Goal: Check status

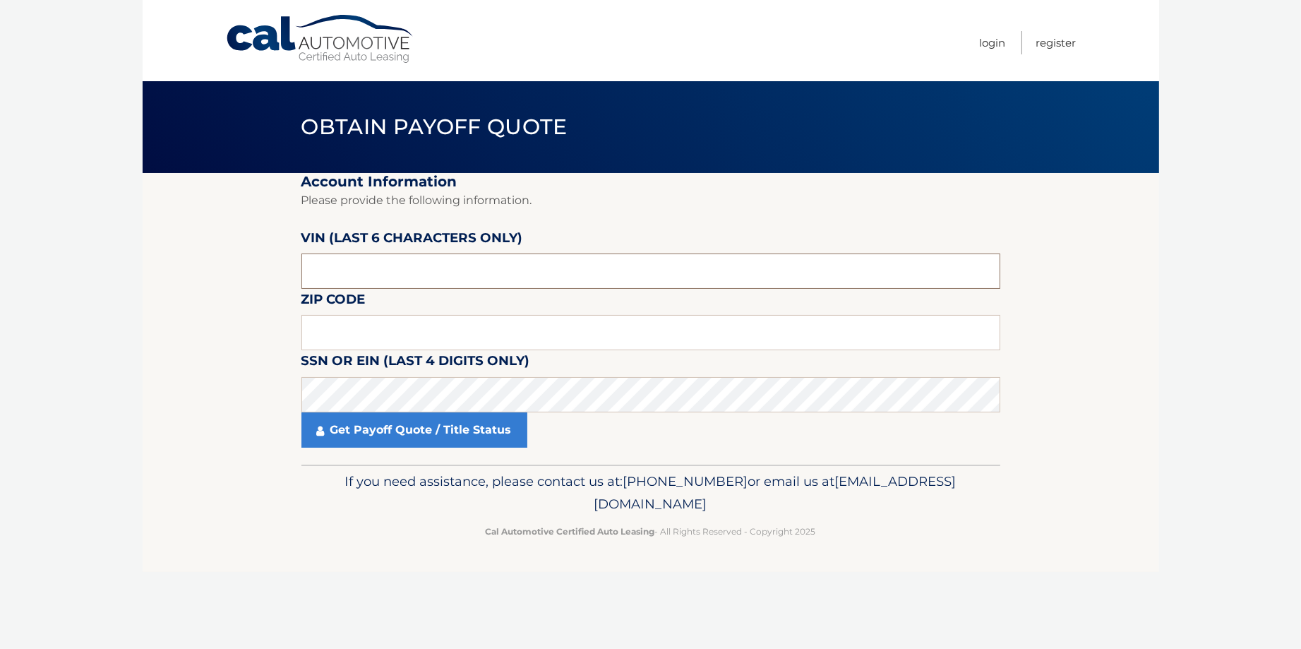
click at [458, 275] on input "text" at bounding box center [650, 270] width 699 height 35
type input "376298"
type input "10805"
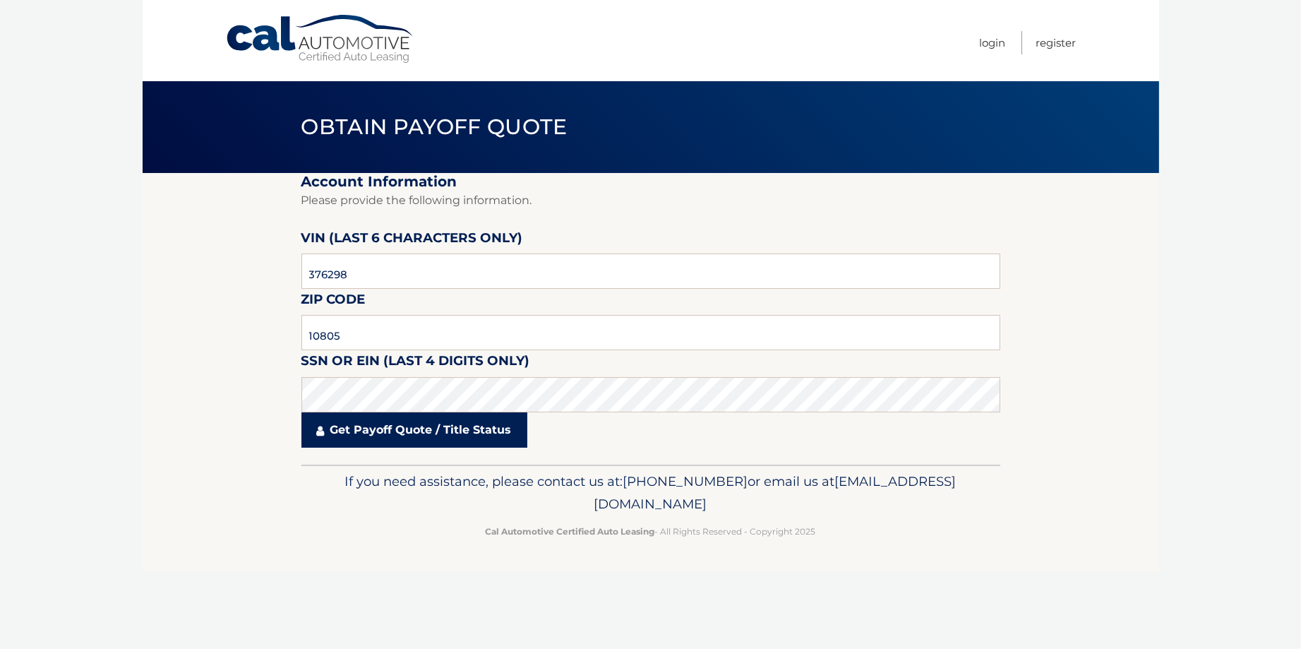
click at [424, 439] on link "Get Payoff Quote / Title Status" at bounding box center [414, 429] width 226 height 35
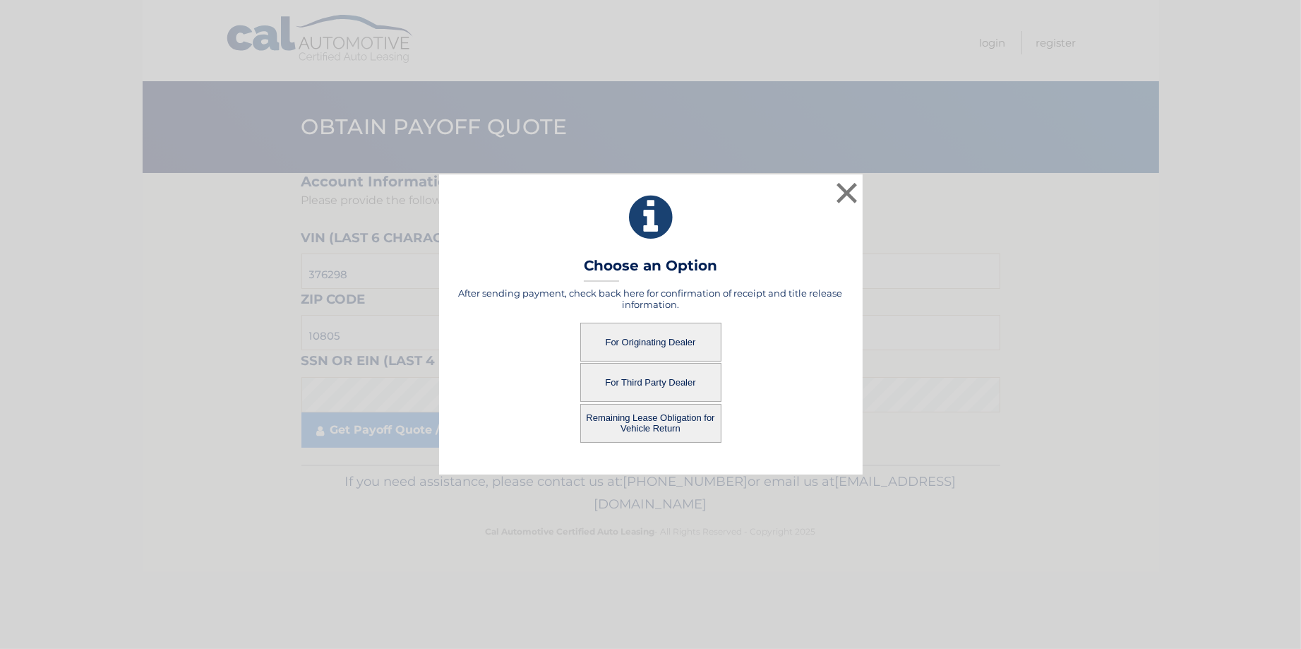
click at [671, 336] on button "For Originating Dealer" at bounding box center [650, 342] width 141 height 39
click at [618, 346] on button "For Originating Dealer" at bounding box center [650, 342] width 141 height 39
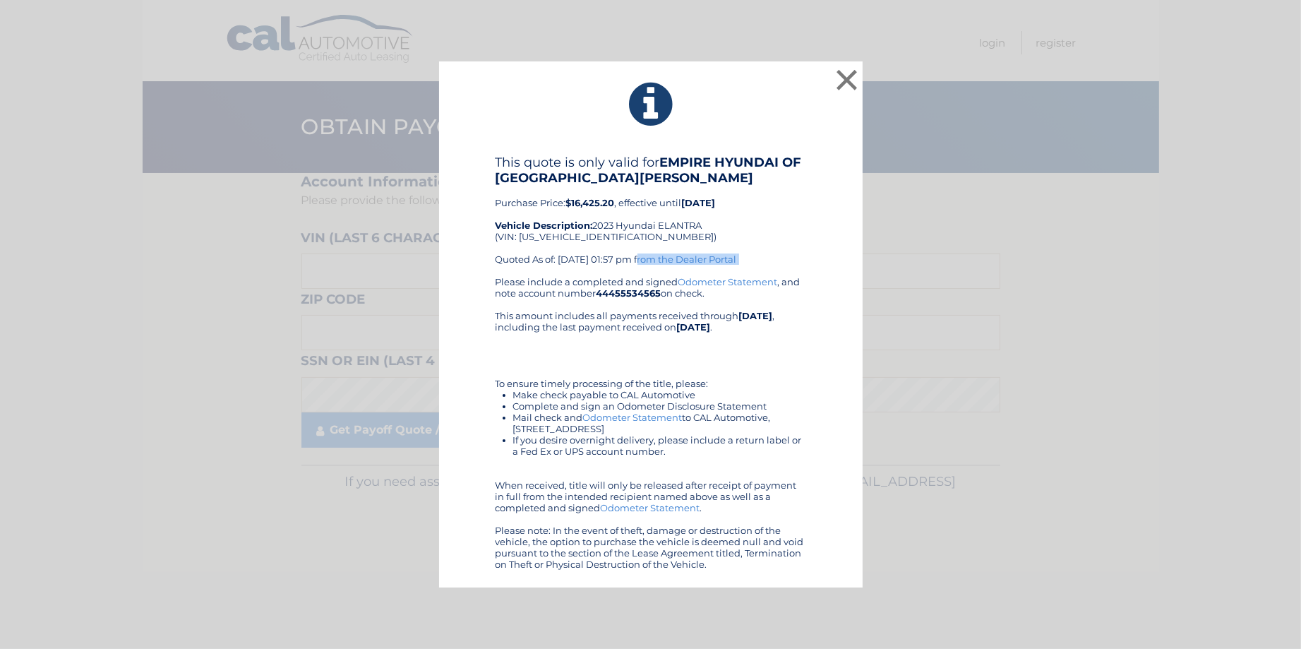
drag, startPoint x: 553, startPoint y: 262, endPoint x: 649, endPoint y: 268, distance: 96.2
click at [649, 268] on div "This quote is only valid for EMPIRE HYUNDAI OF [GEOGRAPHIC_DATA][PERSON_NAME] P…" at bounding box center [651, 215] width 311 height 121
click at [587, 366] on div "Please include a completed and signed Odometer Statement , and note account num…" at bounding box center [651, 423] width 311 height 294
drag, startPoint x: 519, startPoint y: 318, endPoint x: 743, endPoint y: 357, distance: 226.5
click at [743, 357] on div "Please include a completed and signed Odometer Statement , and note account num…" at bounding box center [651, 423] width 311 height 294
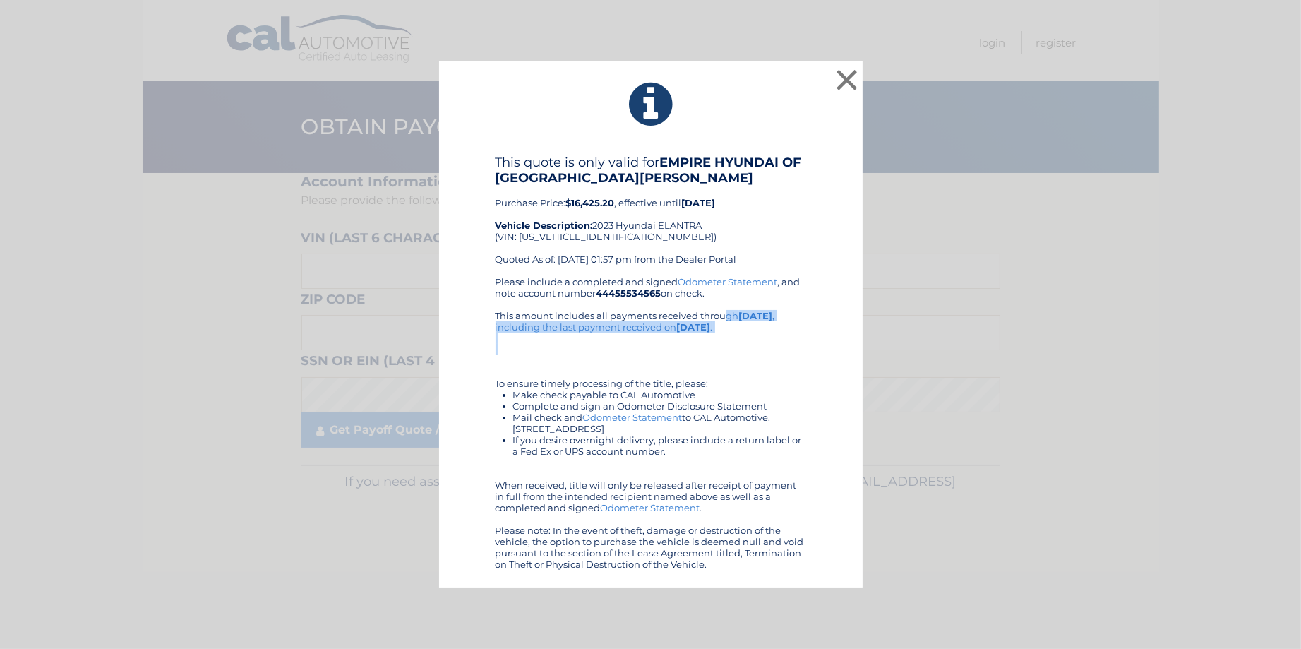
click at [743, 357] on div "Please include a completed and signed Odometer Statement , and note account num…" at bounding box center [651, 423] width 311 height 294
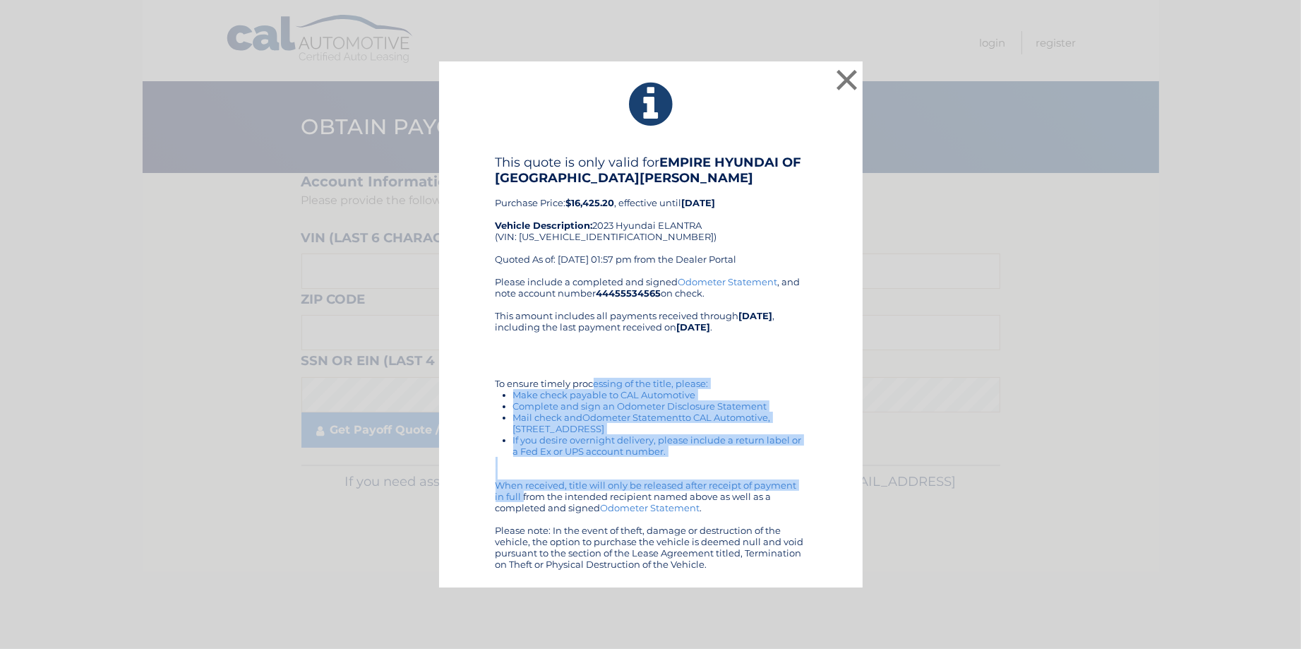
drag, startPoint x: 489, startPoint y: 380, endPoint x: 734, endPoint y: 488, distance: 267.4
click at [734, 488] on div "This quote is only valid for EMPIRE HYUNDAI OF [GEOGRAPHIC_DATA][PERSON_NAME] P…" at bounding box center [651, 362] width 388 height 415
click at [808, 460] on div "This quote is only valid for EMPIRE HYUNDAI OF [GEOGRAPHIC_DATA][PERSON_NAME] P…" at bounding box center [651, 362] width 388 height 415
drag, startPoint x: 738, startPoint y: 451, endPoint x: 560, endPoint y: 368, distance: 195.5
click at [560, 368] on div "Please include a completed and signed Odometer Statement , and note account num…" at bounding box center [651, 423] width 311 height 294
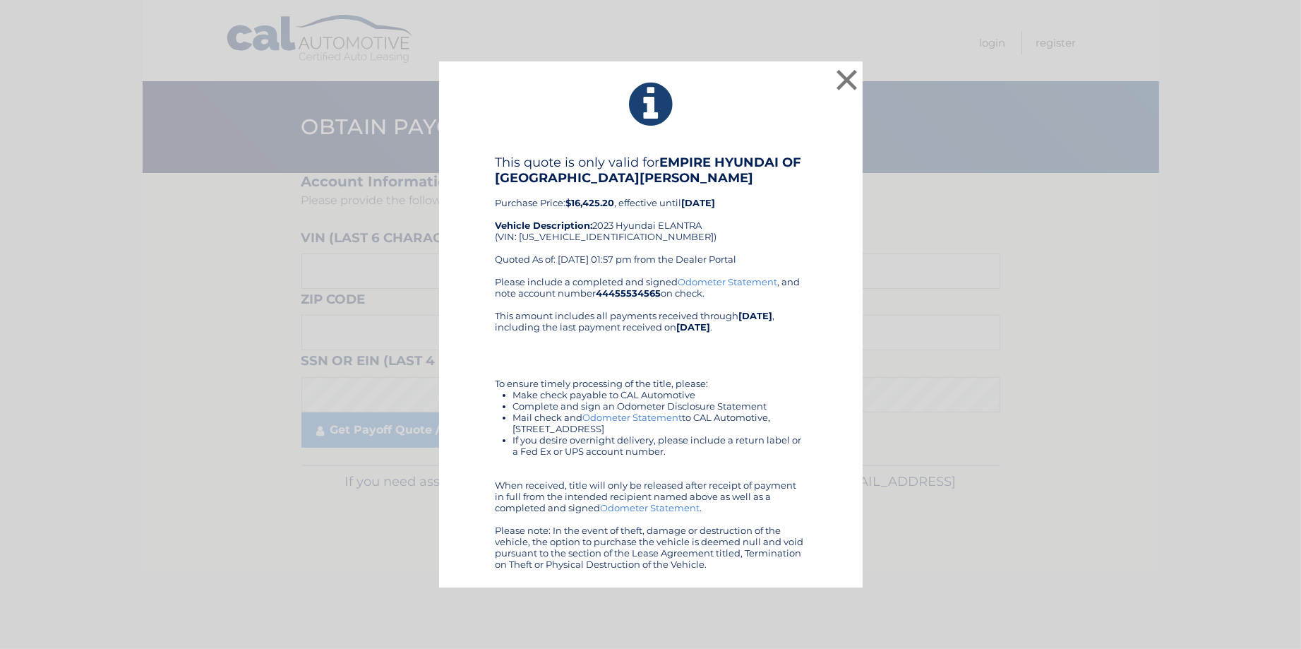
click at [545, 355] on div "Please include a completed and signed Odometer Statement , and note account num…" at bounding box center [651, 423] width 311 height 294
drag, startPoint x: 505, startPoint y: 380, endPoint x: 705, endPoint y: 404, distance: 201.9
click at [705, 404] on div "Please include a completed and signed Odometer Statement , and note account num…" at bounding box center [651, 423] width 311 height 294
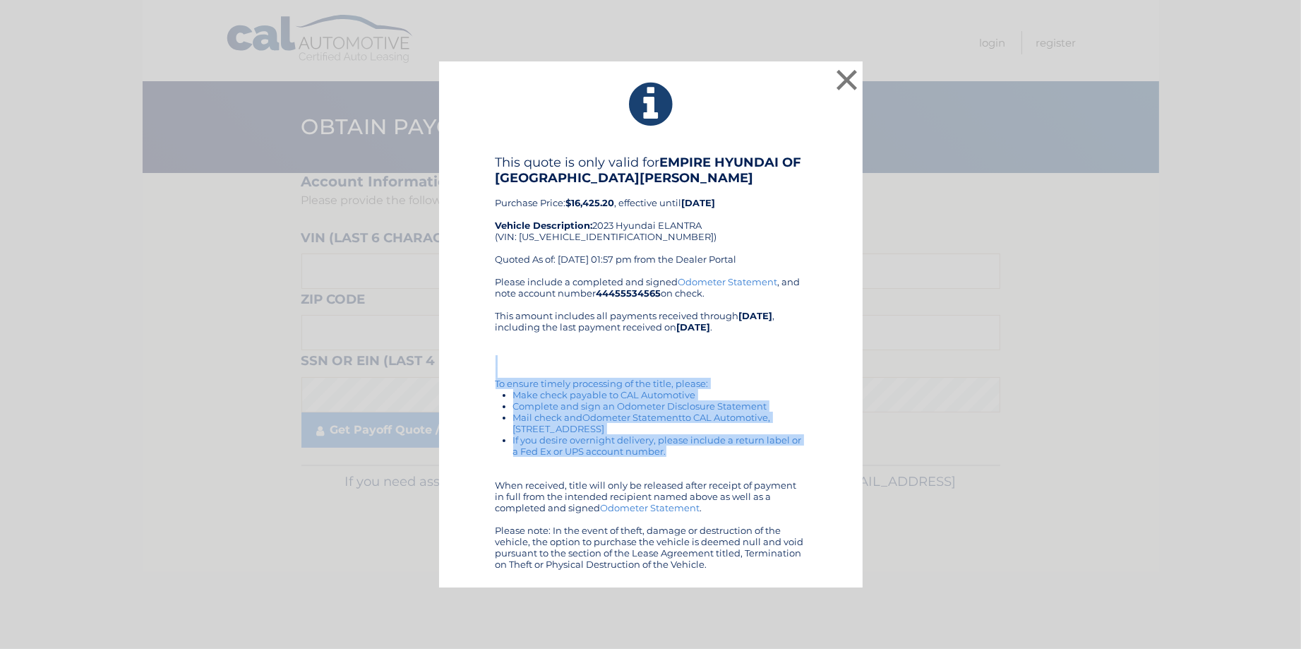
drag, startPoint x: 728, startPoint y: 448, endPoint x: 543, endPoint y: 366, distance: 202.9
click at [545, 366] on div "Please include a completed and signed Odometer Statement , and note account num…" at bounding box center [651, 423] width 311 height 294
click at [529, 396] on li "Make check payable to CAL Automotive" at bounding box center [659, 394] width 293 height 11
